Goal: Transaction & Acquisition: Purchase product/service

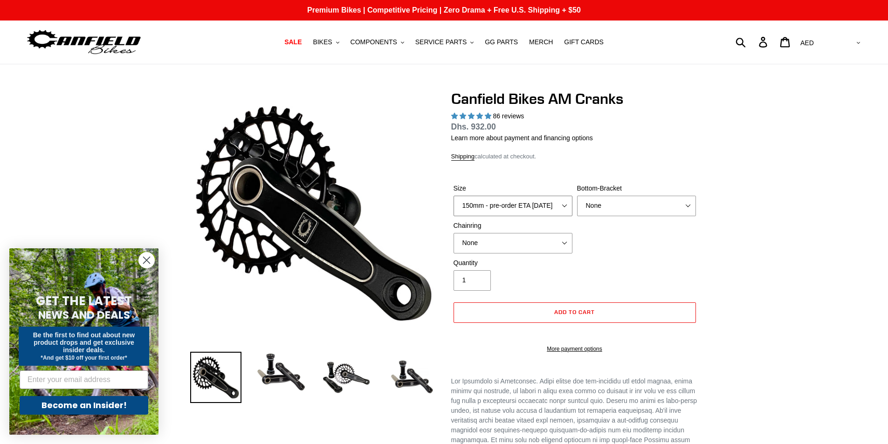
click at [551, 199] on select "150mm - pre-order ETA [DATE] 155mm - pre-order ETA [DATE] 160mm - pre-order ETA…" at bounding box center [513, 206] width 119 height 21
select select "155mm - pre-order ETA [DATE]"
click at [454, 196] on select "150mm - pre-order ETA [DATE] 155mm - pre-order ETA [DATE] 160mm - pre-order ETA…" at bounding box center [513, 206] width 119 height 21
click at [636, 206] on select "None BSA Threaded 68/73mm Press Fit PF92" at bounding box center [636, 206] width 119 height 21
click at [657, 207] on select "None BSA Threaded 68/73mm Press Fit PF92" at bounding box center [636, 206] width 119 height 21
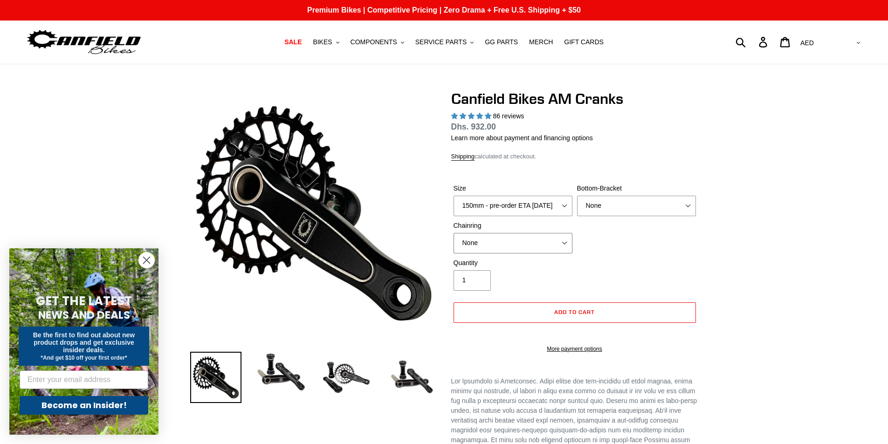
click at [554, 240] on select "None 30t Round (Boost 148) 30t Oval (Boost 148) 32t Round (Boost 148) 32t Oval …" at bounding box center [513, 243] width 119 height 21
click at [454, 233] on select "None 30t Round (Boost 148) 30t Oval (Boost 148) 32t Round (Boost 148) 32t Oval …" at bounding box center [513, 243] width 119 height 21
click at [542, 240] on select "None 30t Round (Boost 148) 30t Oval (Boost 148) 32t Round (Boost 148) 32t Oval …" at bounding box center [513, 243] width 119 height 21
click at [546, 246] on select "None 30t Round (Boost 148) 30t Oval (Boost 148) 32t Round (Boost 148) 32t Oval …" at bounding box center [513, 243] width 119 height 21
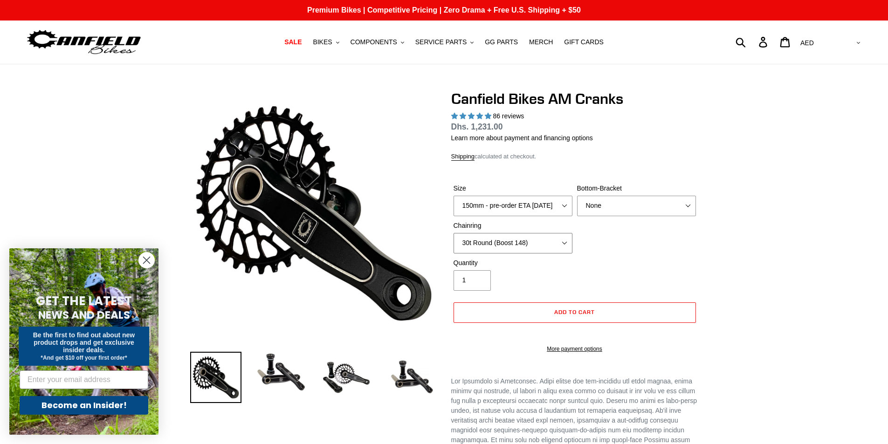
select select "None"
click at [454, 233] on select "None 30t Round (Boost 148) 30t Oval (Boost 148) 32t Round (Boost 148) 32t Oval …" at bounding box center [513, 243] width 119 height 21
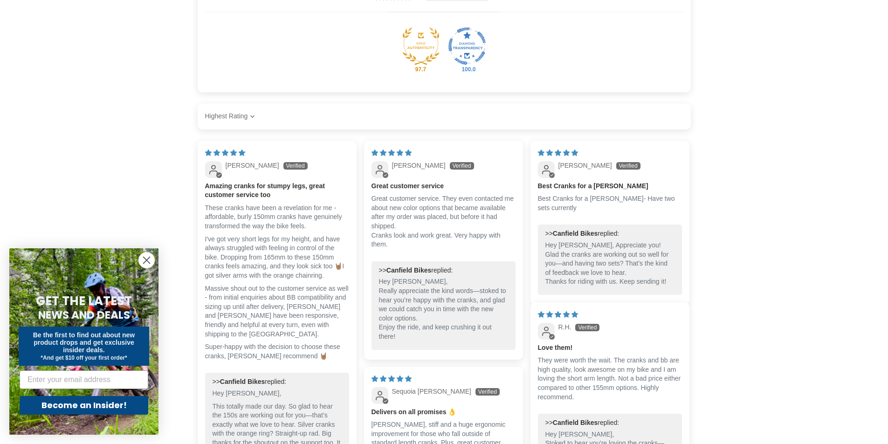
scroll to position [1119, 0]
